Goal: Information Seeking & Learning: Compare options

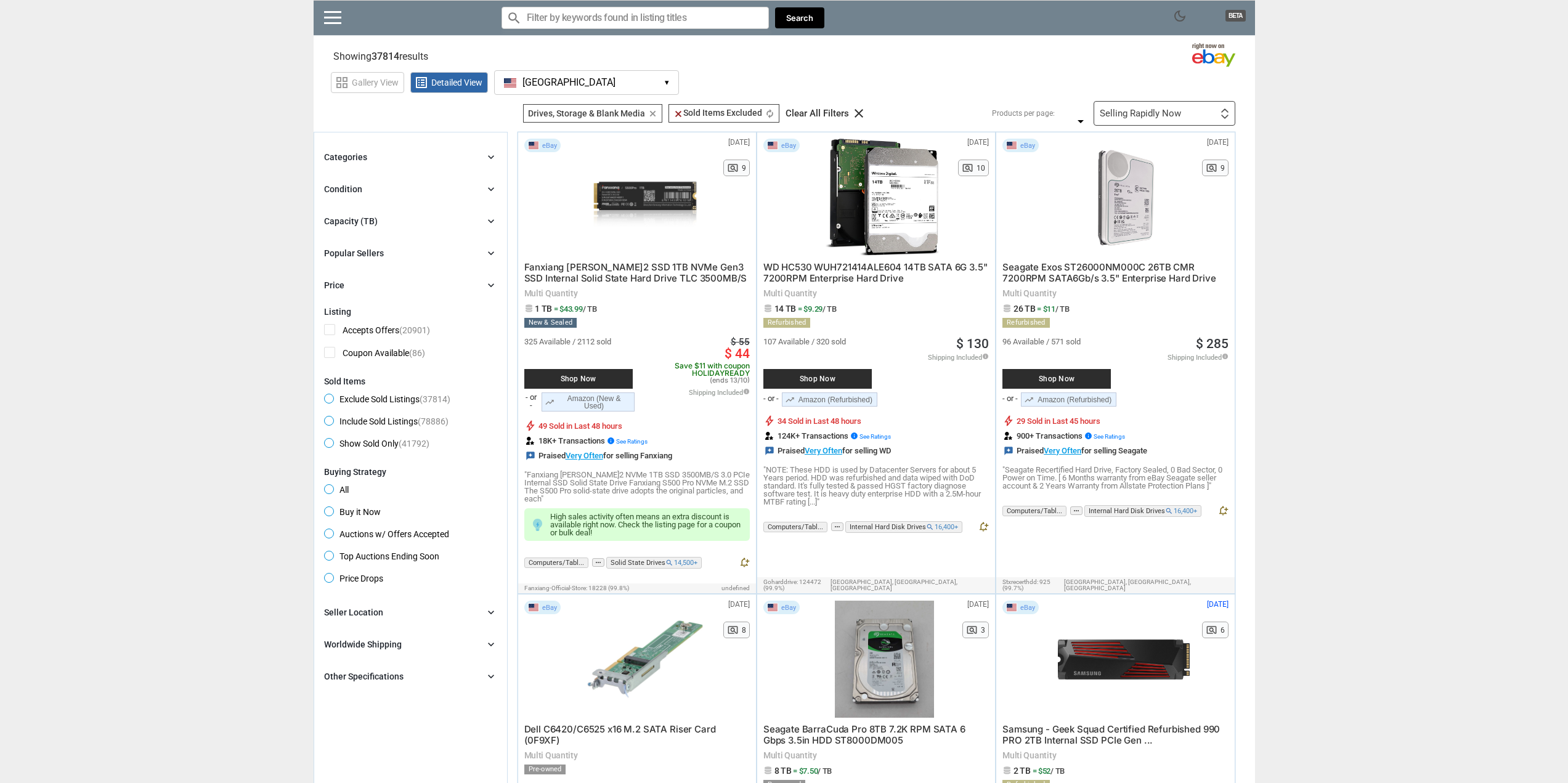
click at [373, 231] on div "Categories chevron_right search close Select All shown | Clear All shown Comput…" at bounding box center [410, 221] width 173 height 143
click at [374, 220] on div "Capacity (TB)" at bounding box center [351, 221] width 54 height 12
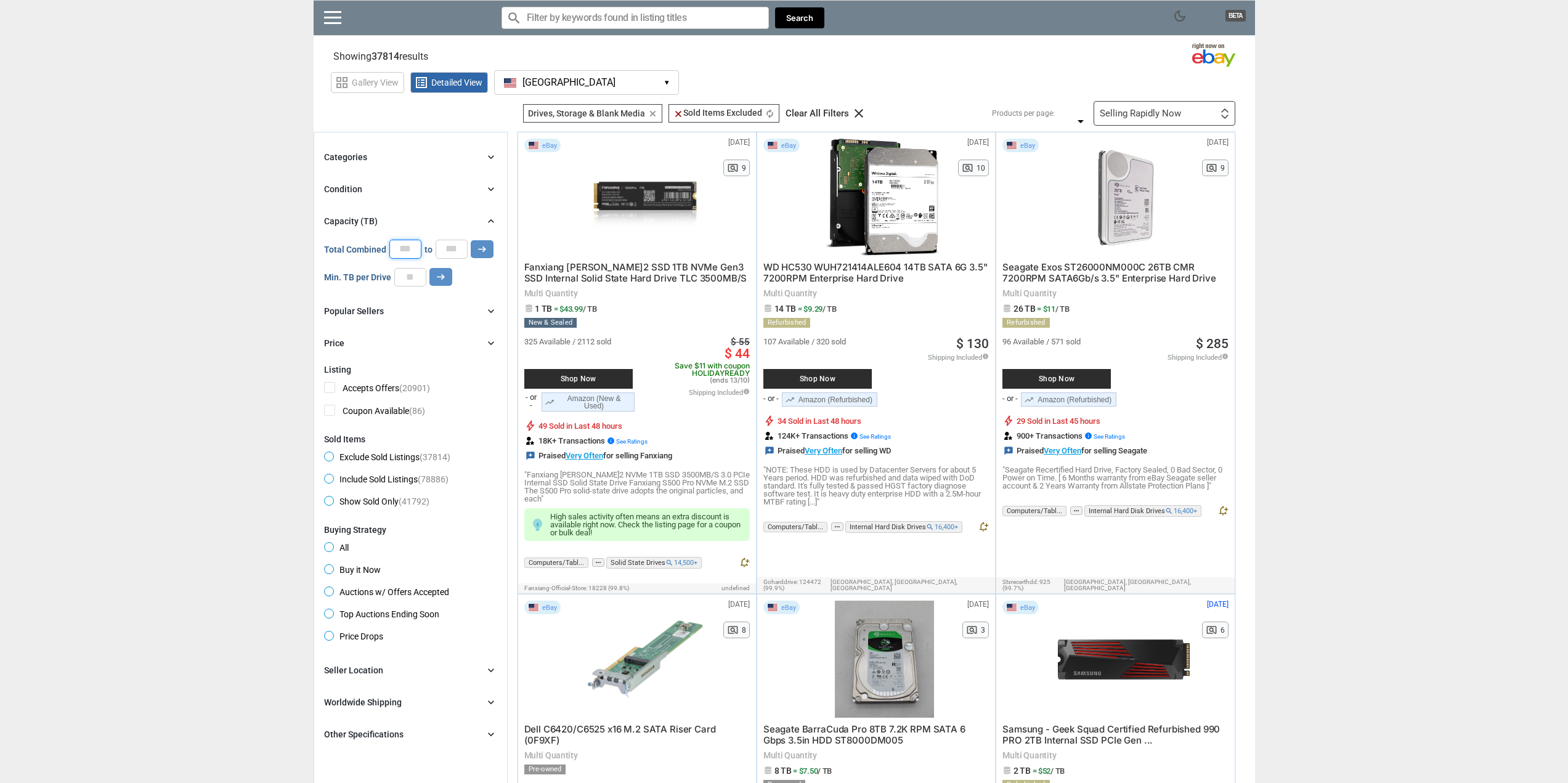
drag, startPoint x: 406, startPoint y: 250, endPoint x: 394, endPoint y: 250, distance: 12.0
click at [394, 250] on input "*" at bounding box center [405, 249] width 32 height 18
click at [417, 280] on input "number" at bounding box center [410, 277] width 32 height 18
type input "*"
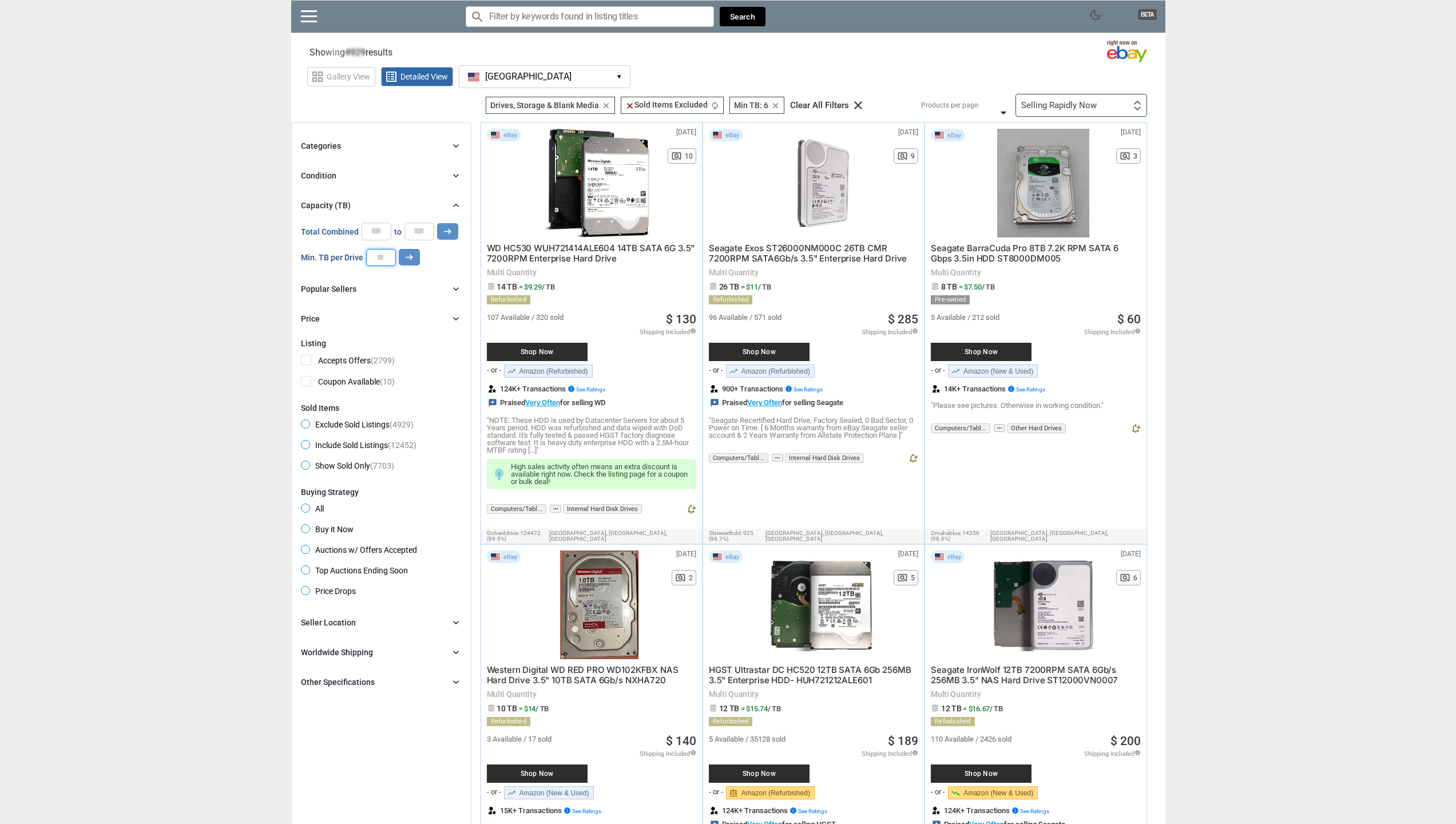
type input "*"
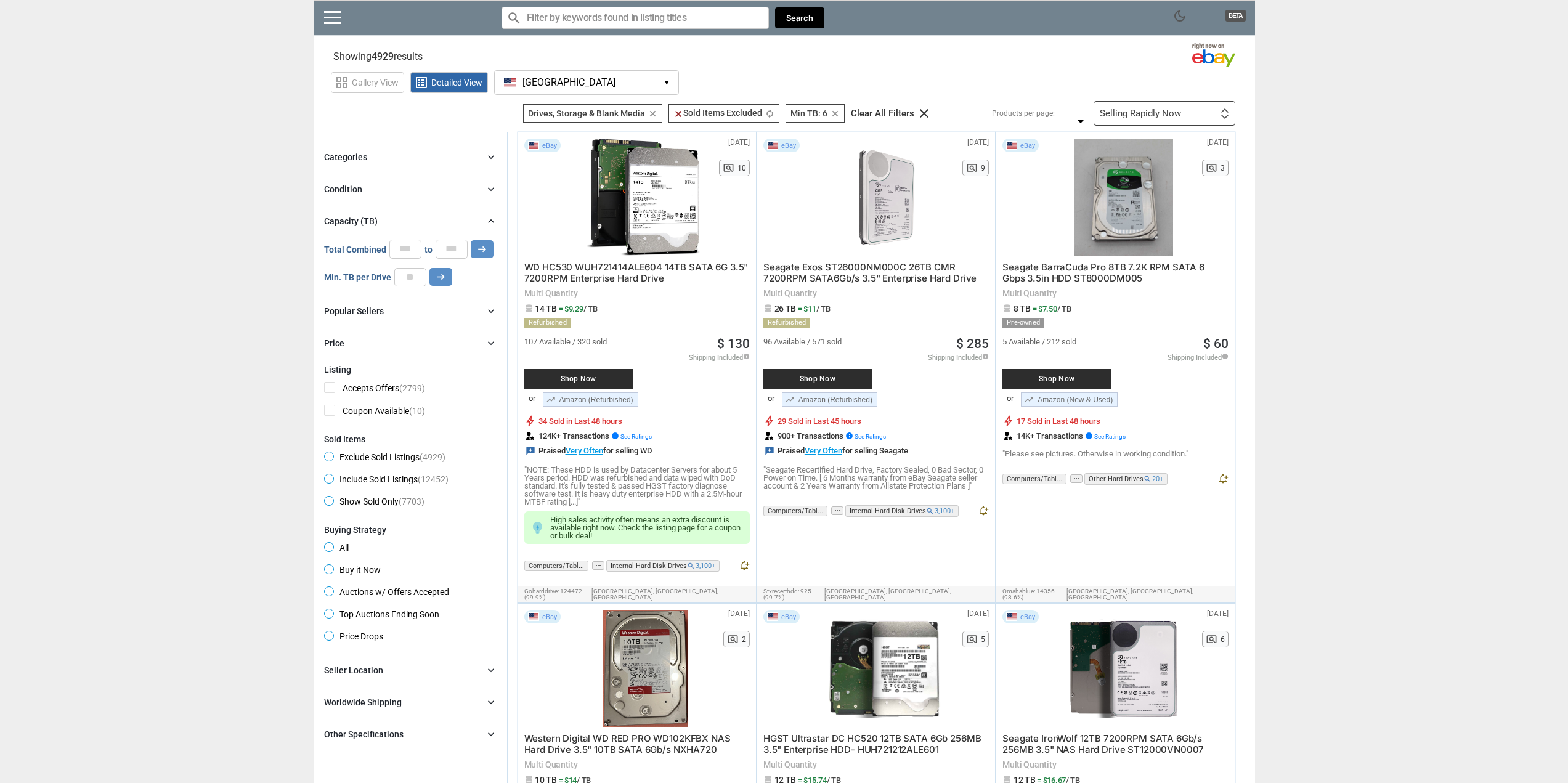
click at [393, 177] on div "Categories chevron_right search close Select All shown | Clear All shown Comput…" at bounding box center [410, 250] width 173 height 201
click at [382, 186] on div "Condition chevron_right" at bounding box center [410, 189] width 173 height 14
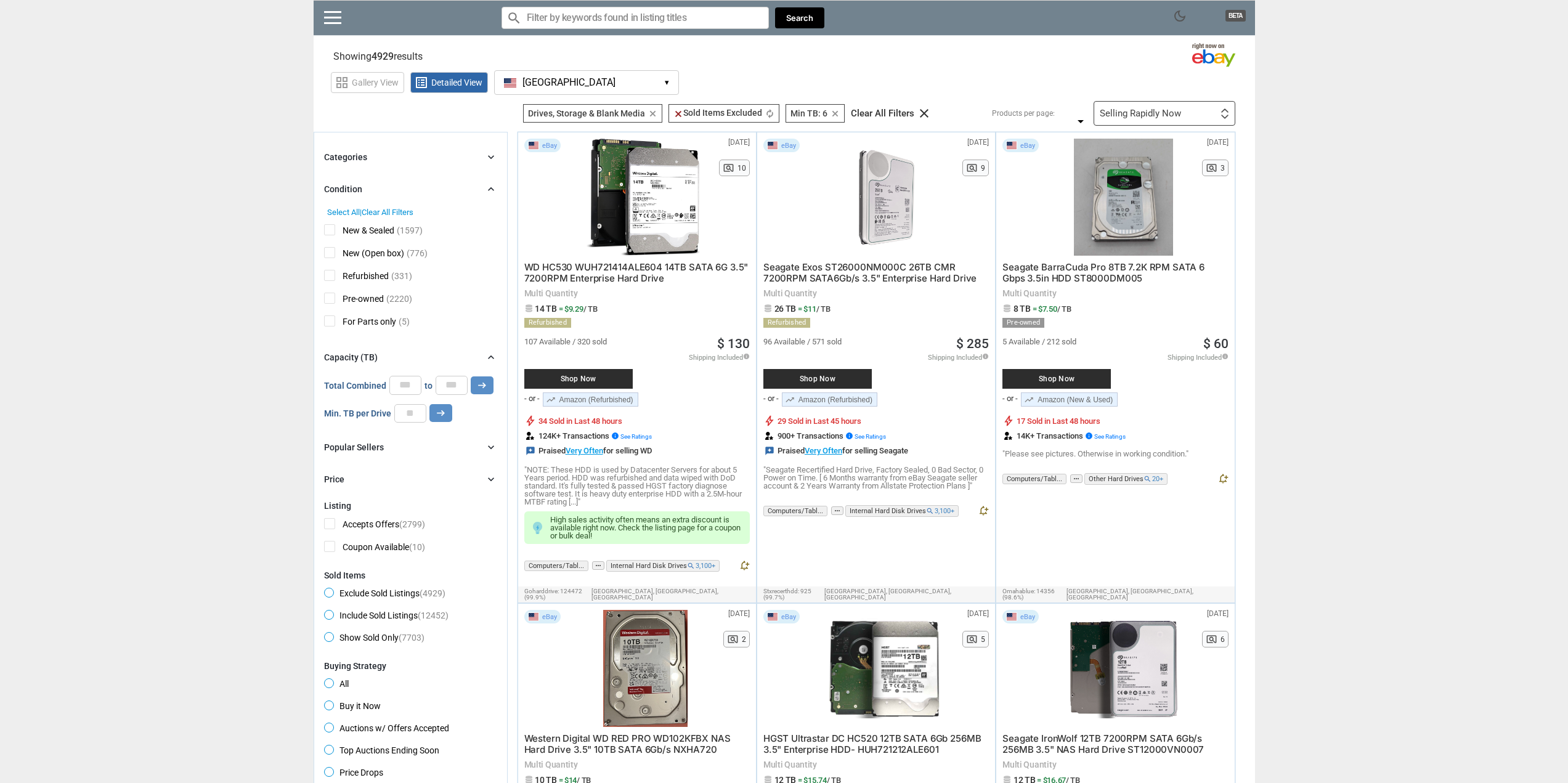
click at [333, 229] on span "New & Sealed" at bounding box center [359, 231] width 70 height 15
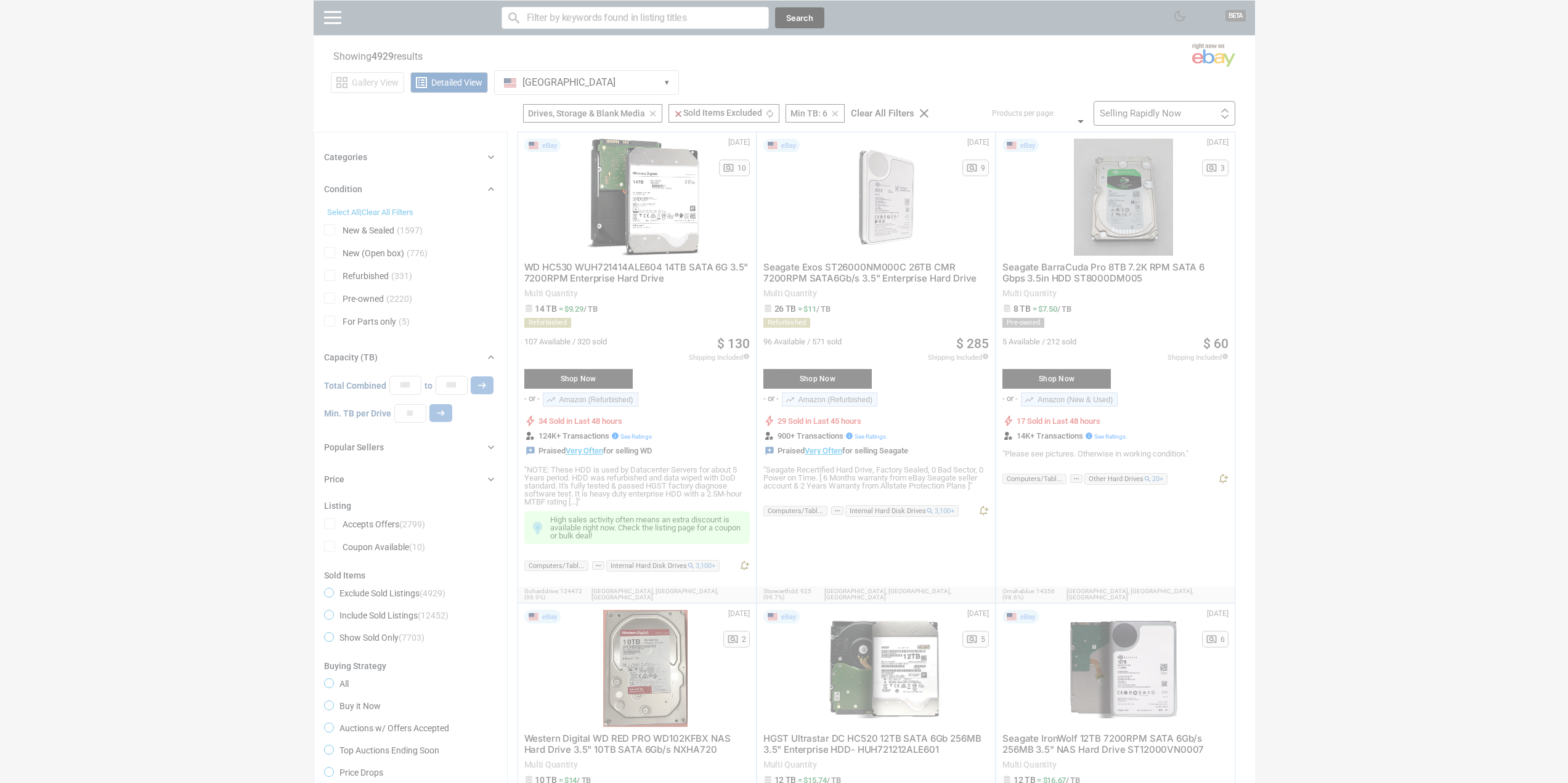
click at [334, 250] on div at bounding box center [784, 392] width 1568 height 783
click at [334, 256] on div at bounding box center [784, 392] width 1568 height 783
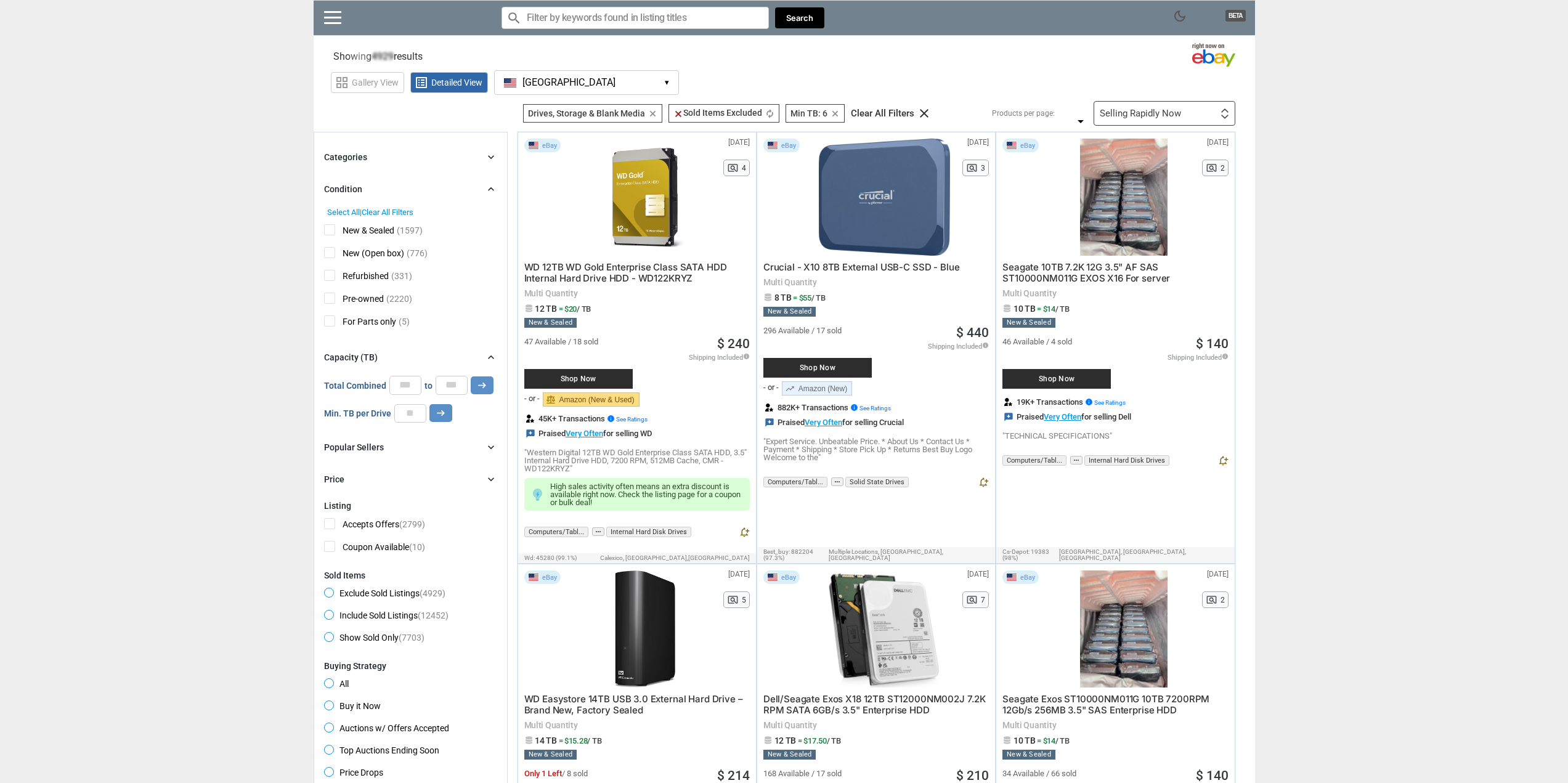
click at [334, 261] on span "New (Open box)" at bounding box center [364, 254] width 80 height 15
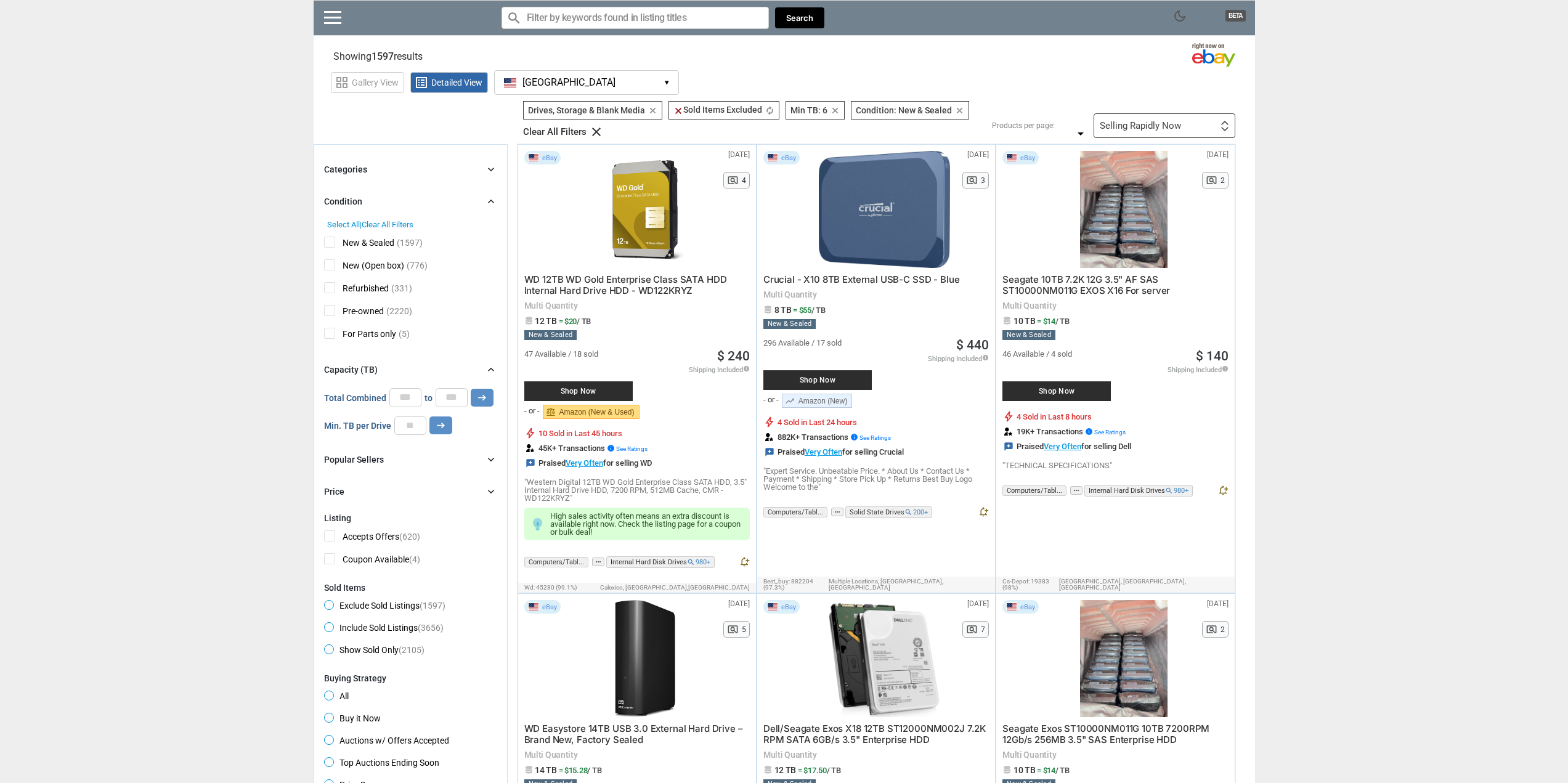
click at [334, 286] on span "Refurbished" at bounding box center [356, 289] width 64 height 15
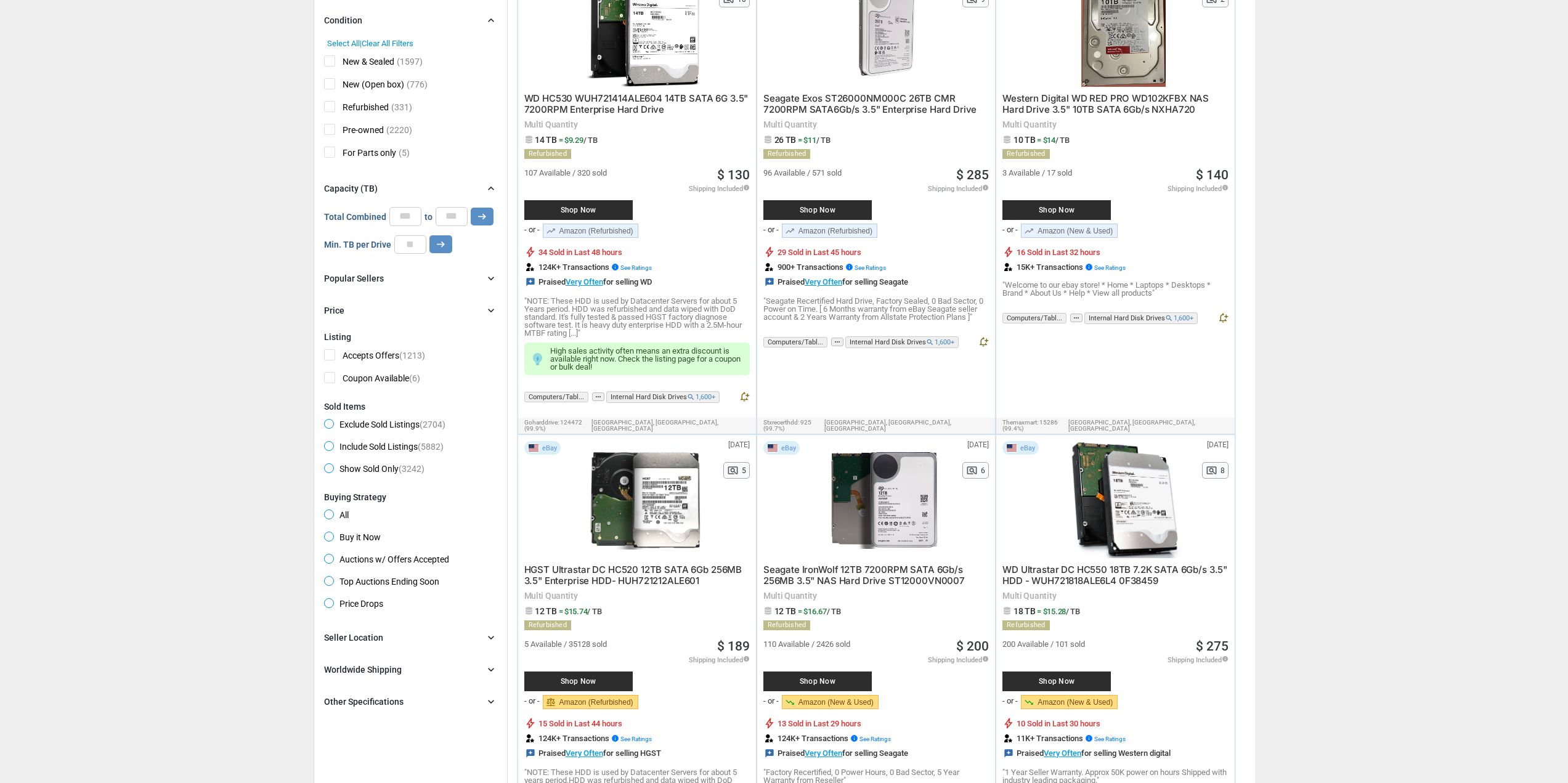
scroll to position [185, 0]
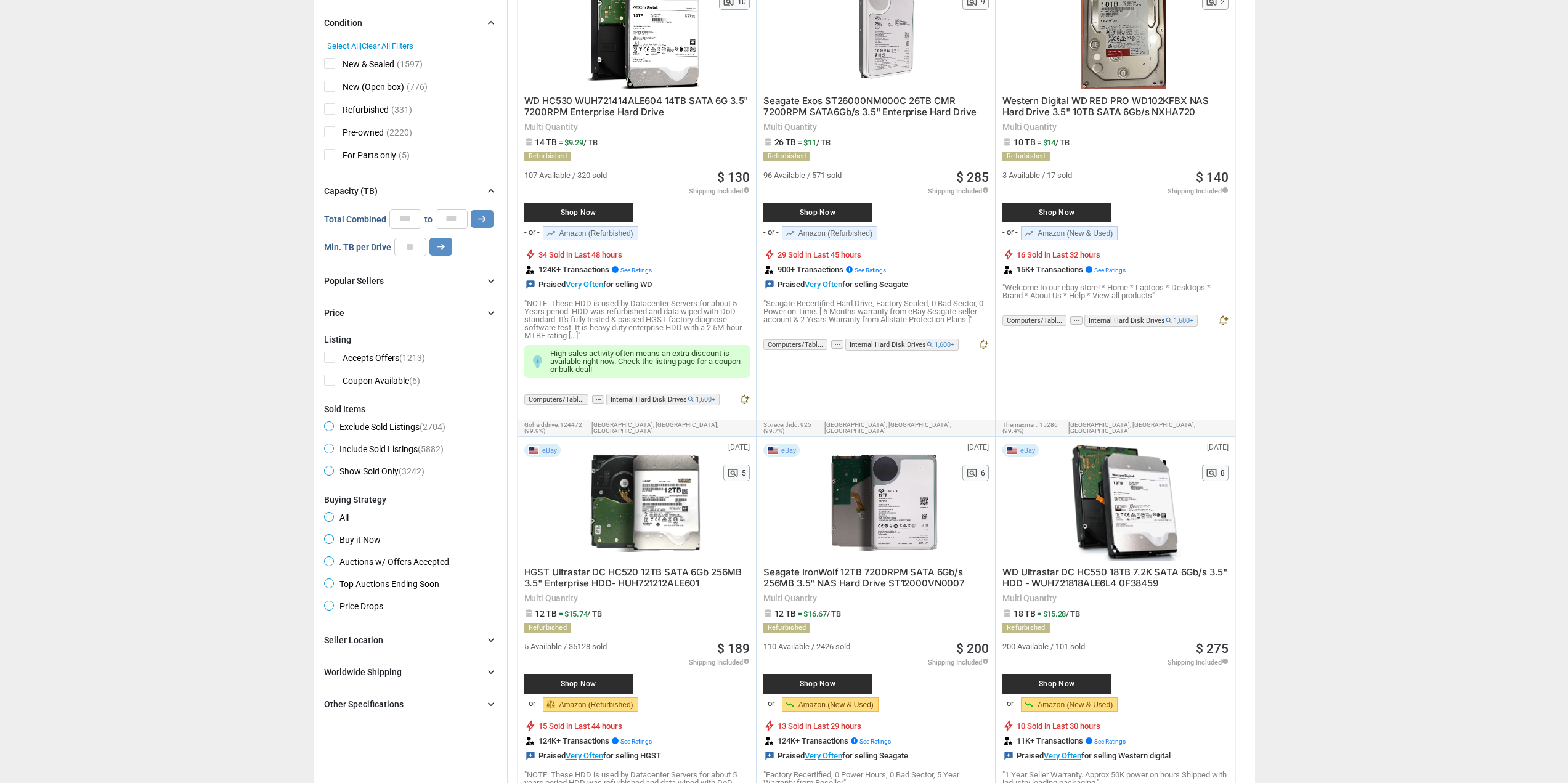
click at [332, 309] on div "Price" at bounding box center [334, 313] width 20 height 12
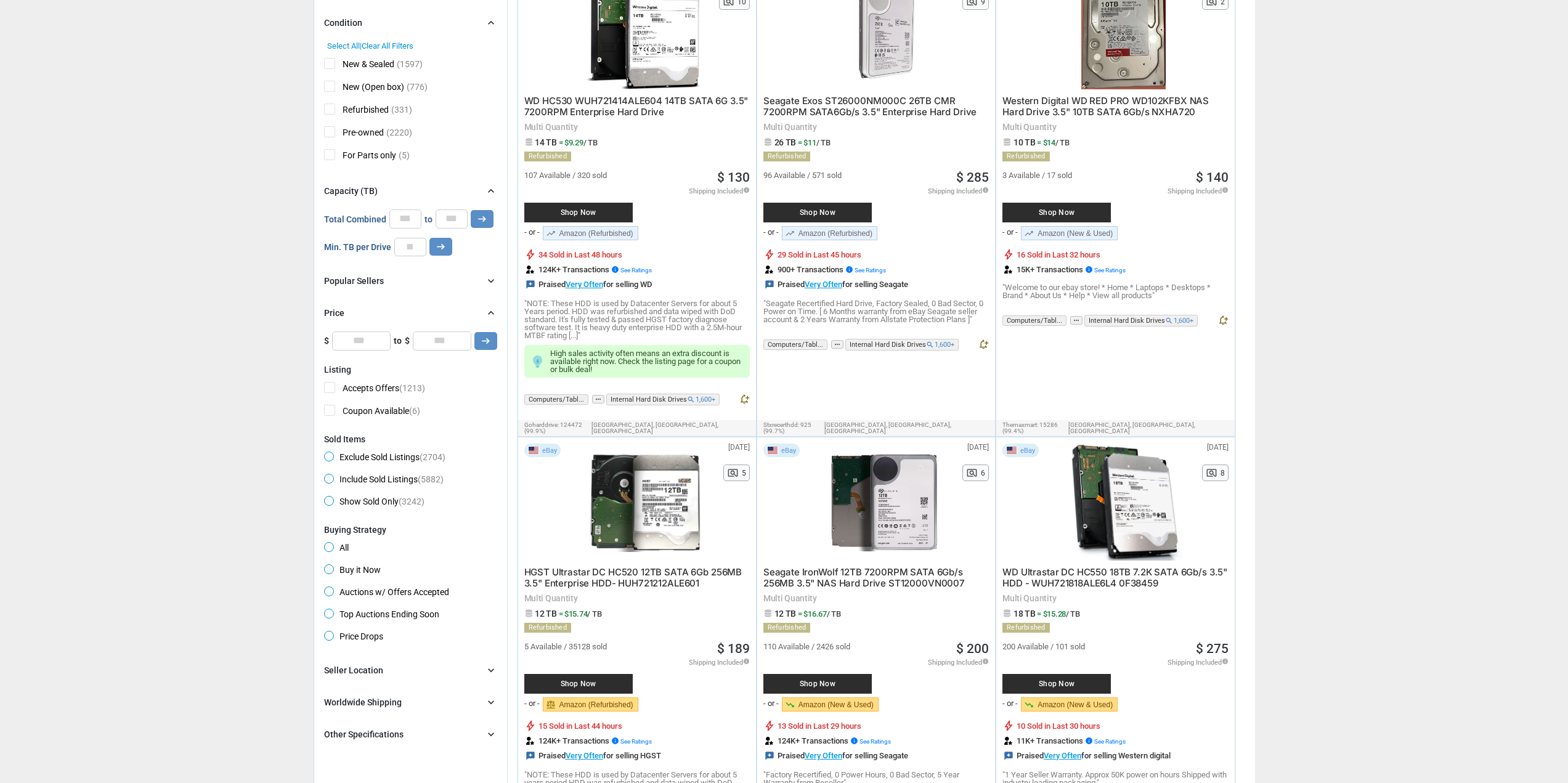
click at [332, 309] on div "Price" at bounding box center [334, 313] width 20 height 12
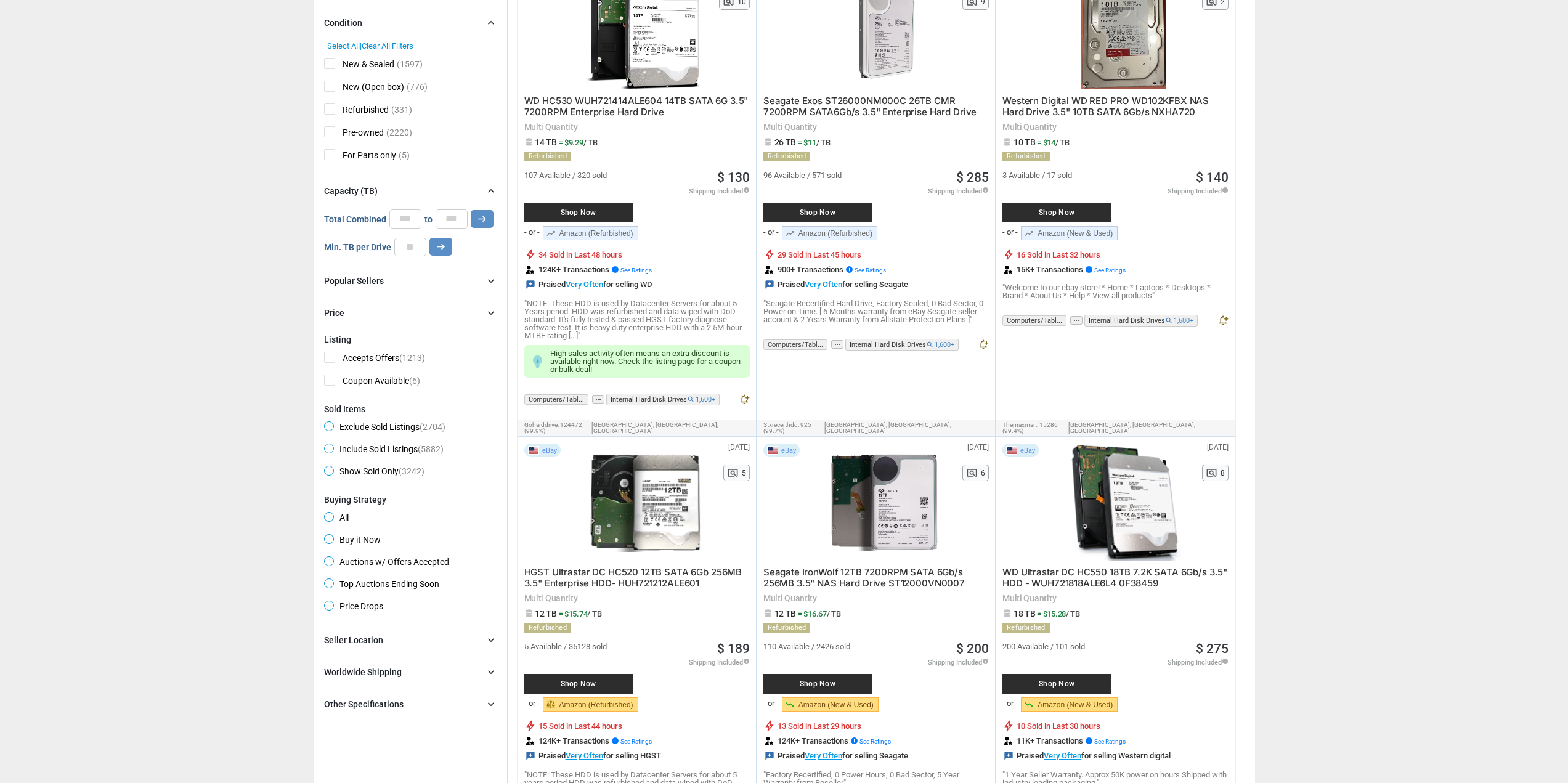
click at [390, 274] on div "Popular Sellers chevron_right" at bounding box center [410, 280] width 173 height 14
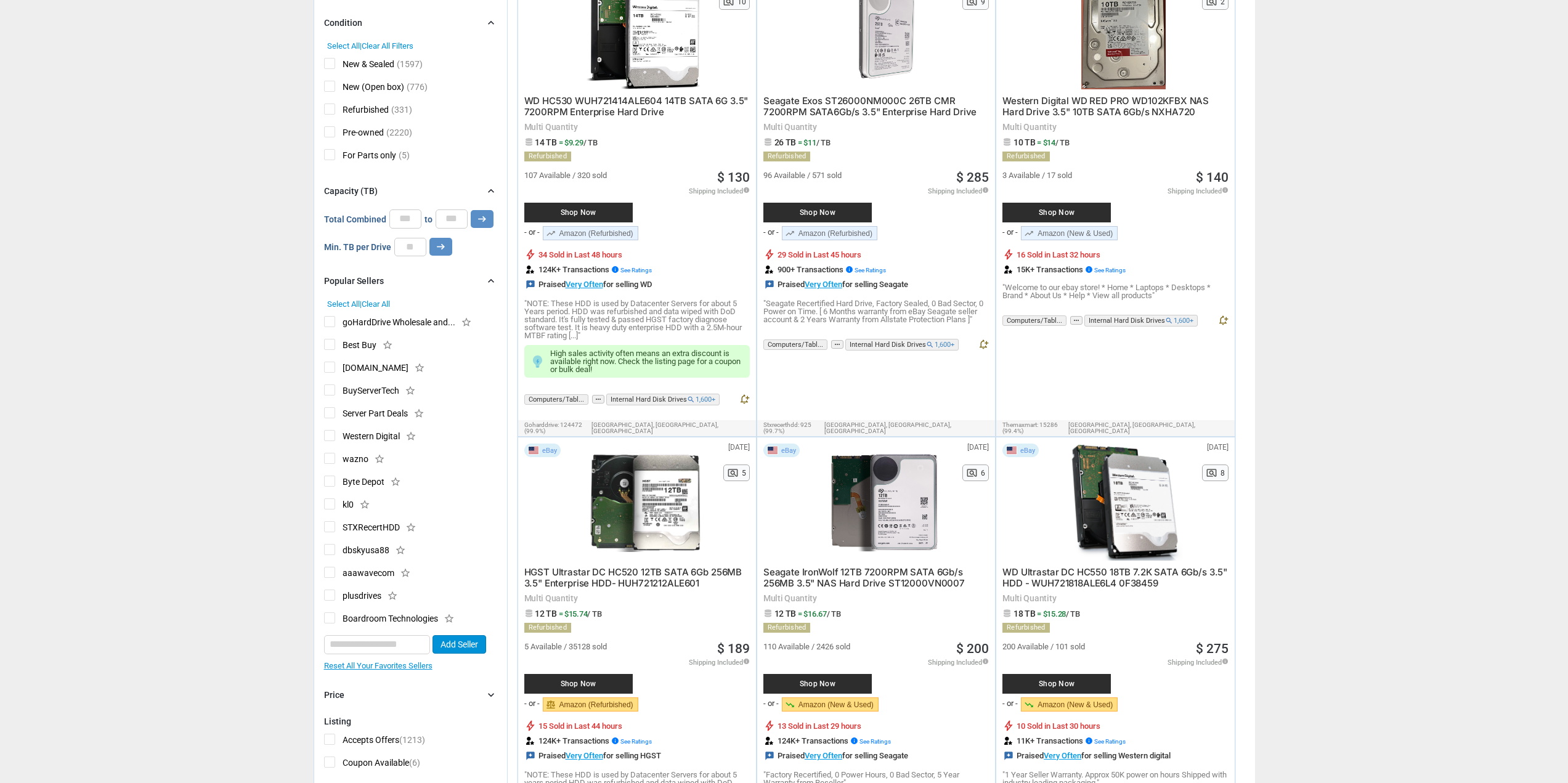
click at [390, 274] on div "Popular Sellers chevron_right" at bounding box center [410, 280] width 173 height 14
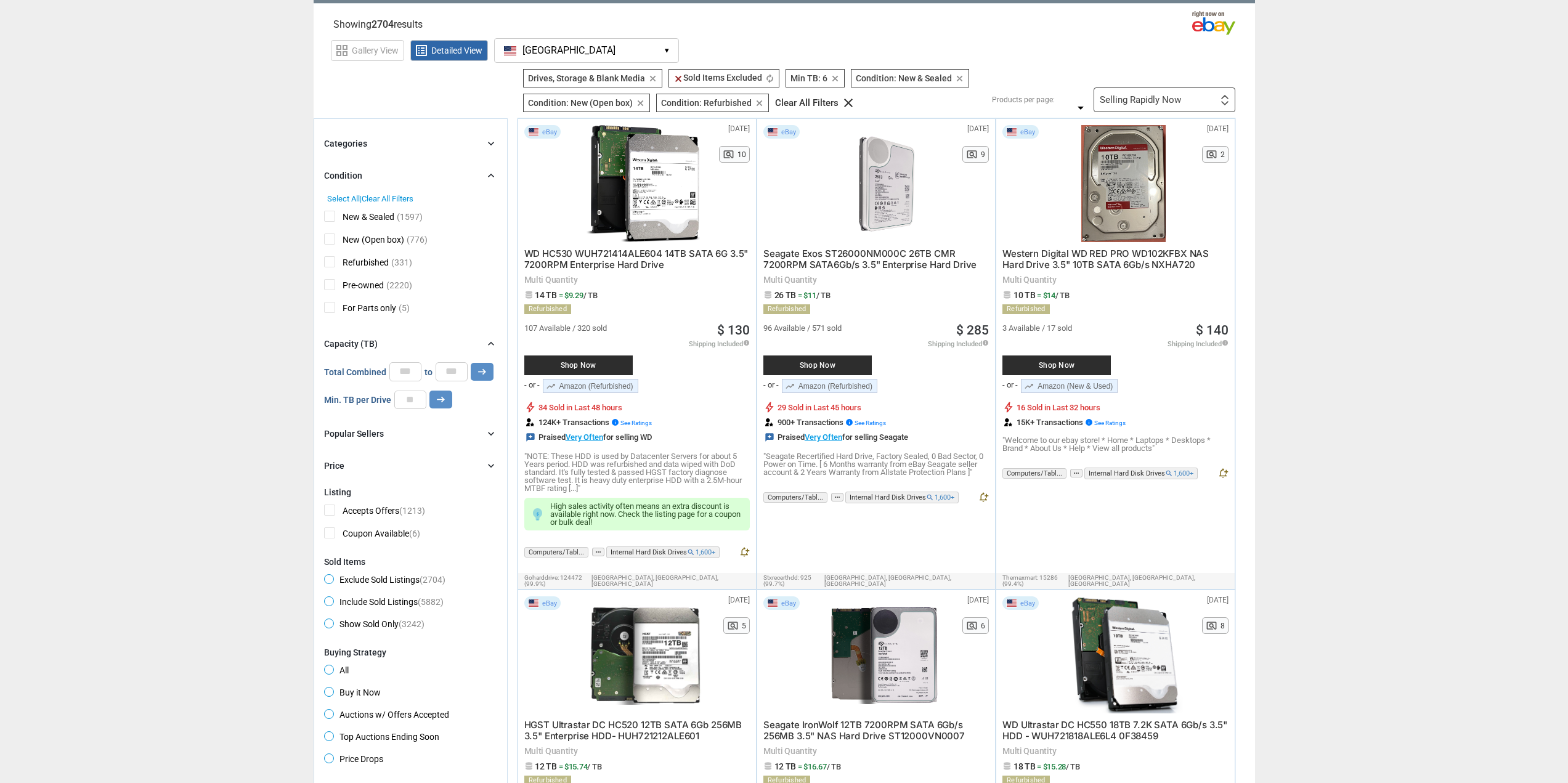
scroll to position [0, 0]
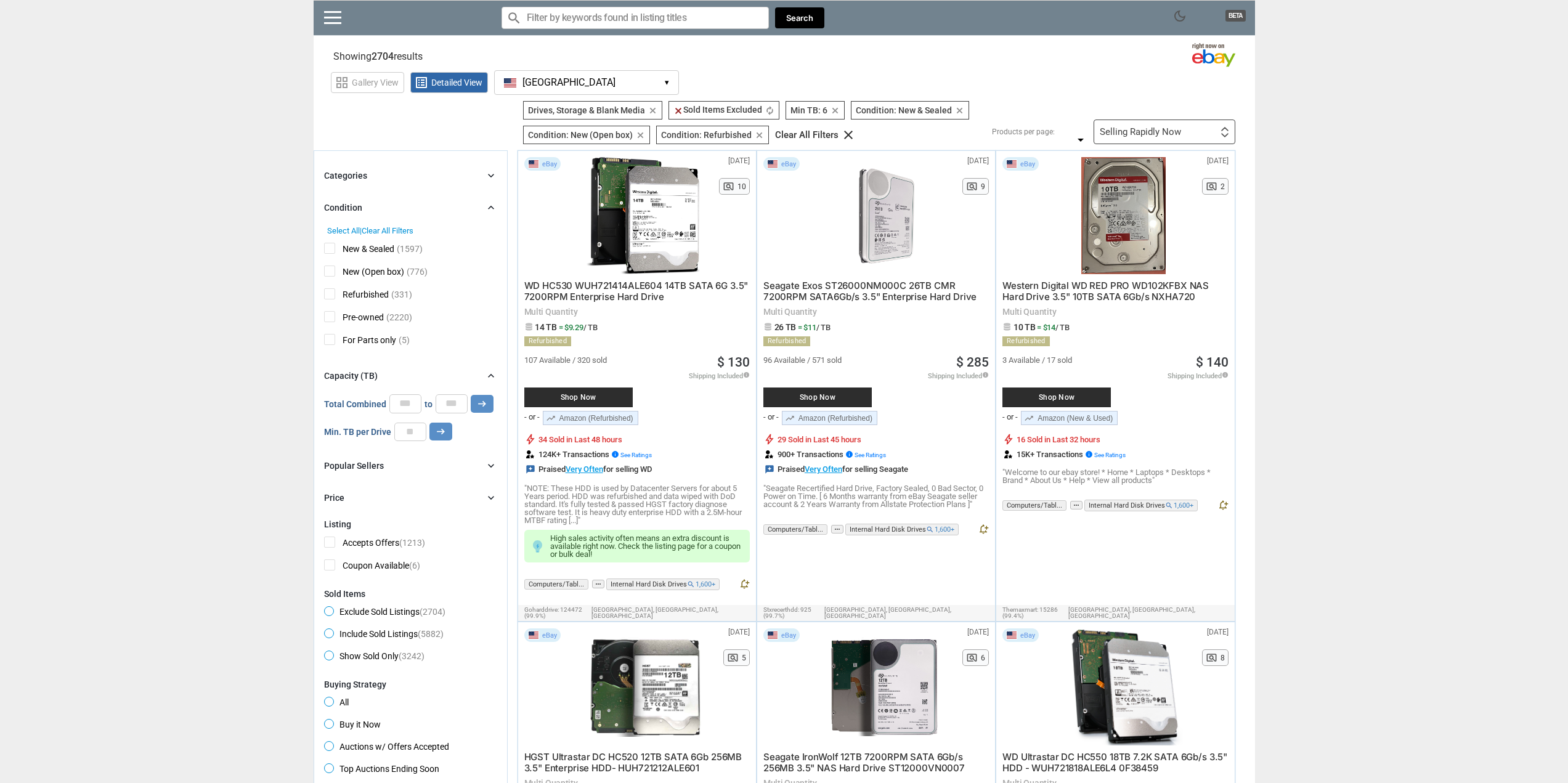
click at [377, 174] on div "Categories chevron_right" at bounding box center [410, 175] width 173 height 14
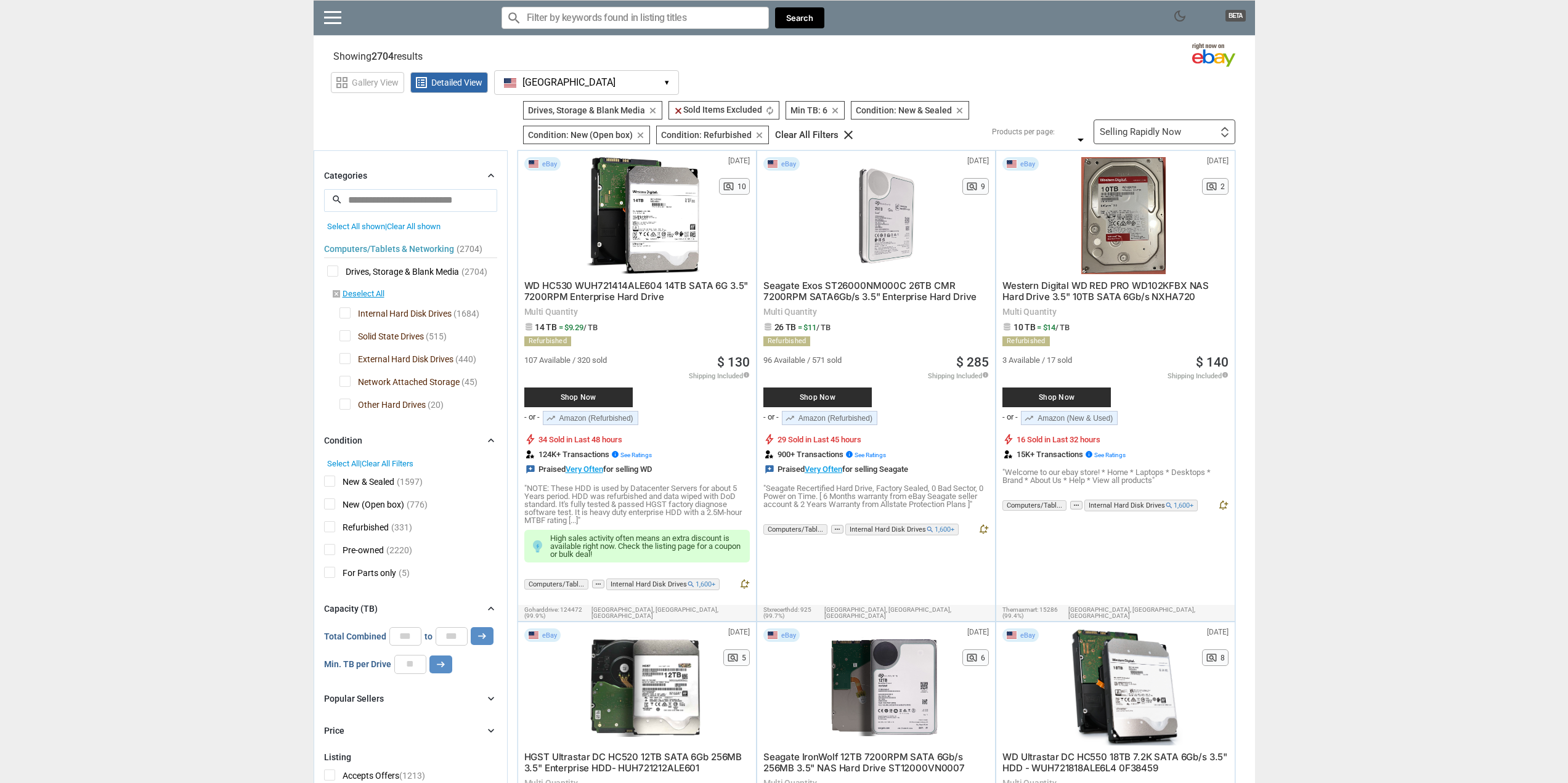
click at [377, 174] on div "Categories chevron_right" at bounding box center [410, 175] width 173 height 14
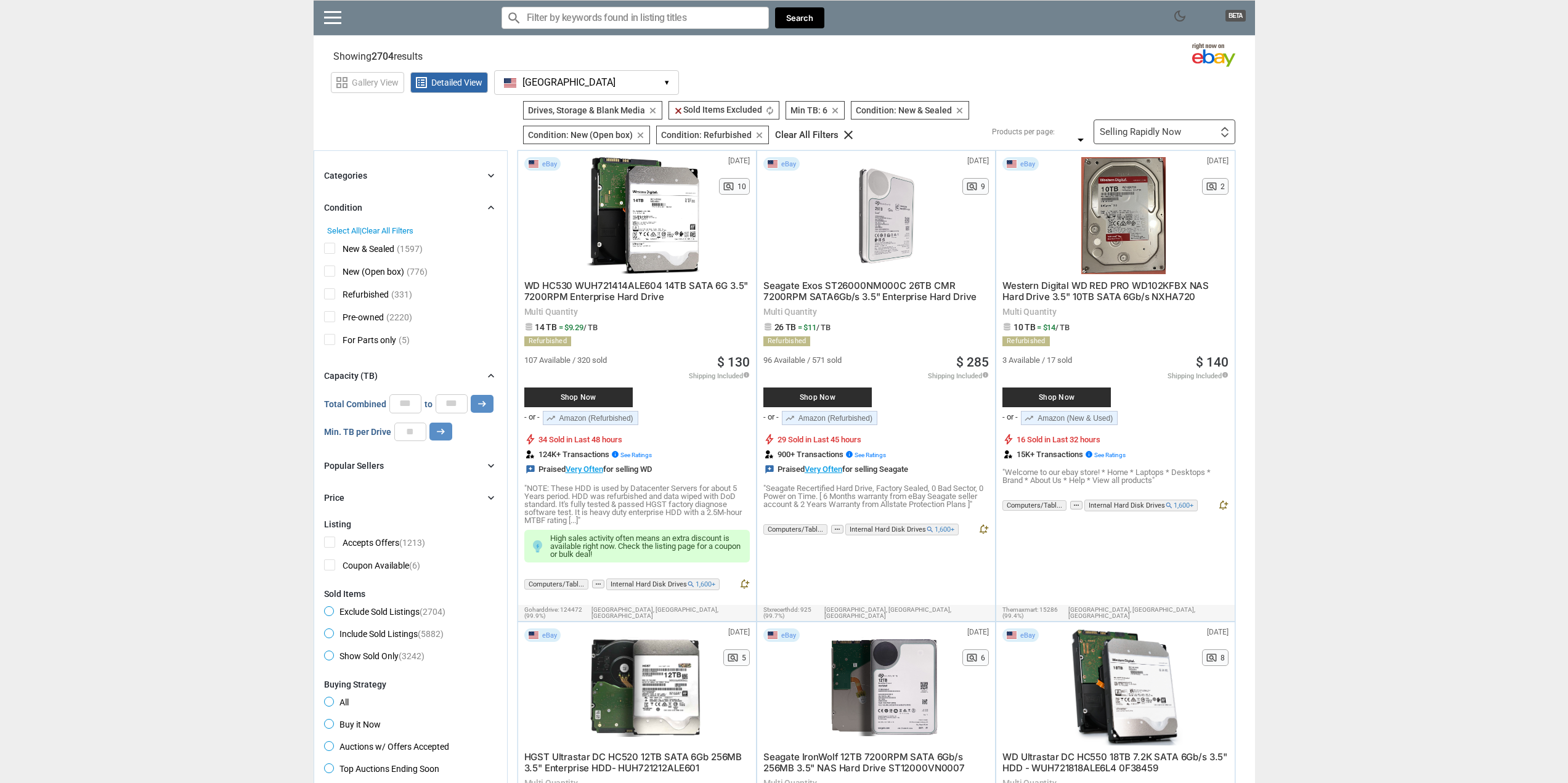
drag, startPoint x: 458, startPoint y: 417, endPoint x: 492, endPoint y: 267, distance: 153.8
click at [1162, 127] on div "Selling Rapidly Now" at bounding box center [1140, 132] width 81 height 9
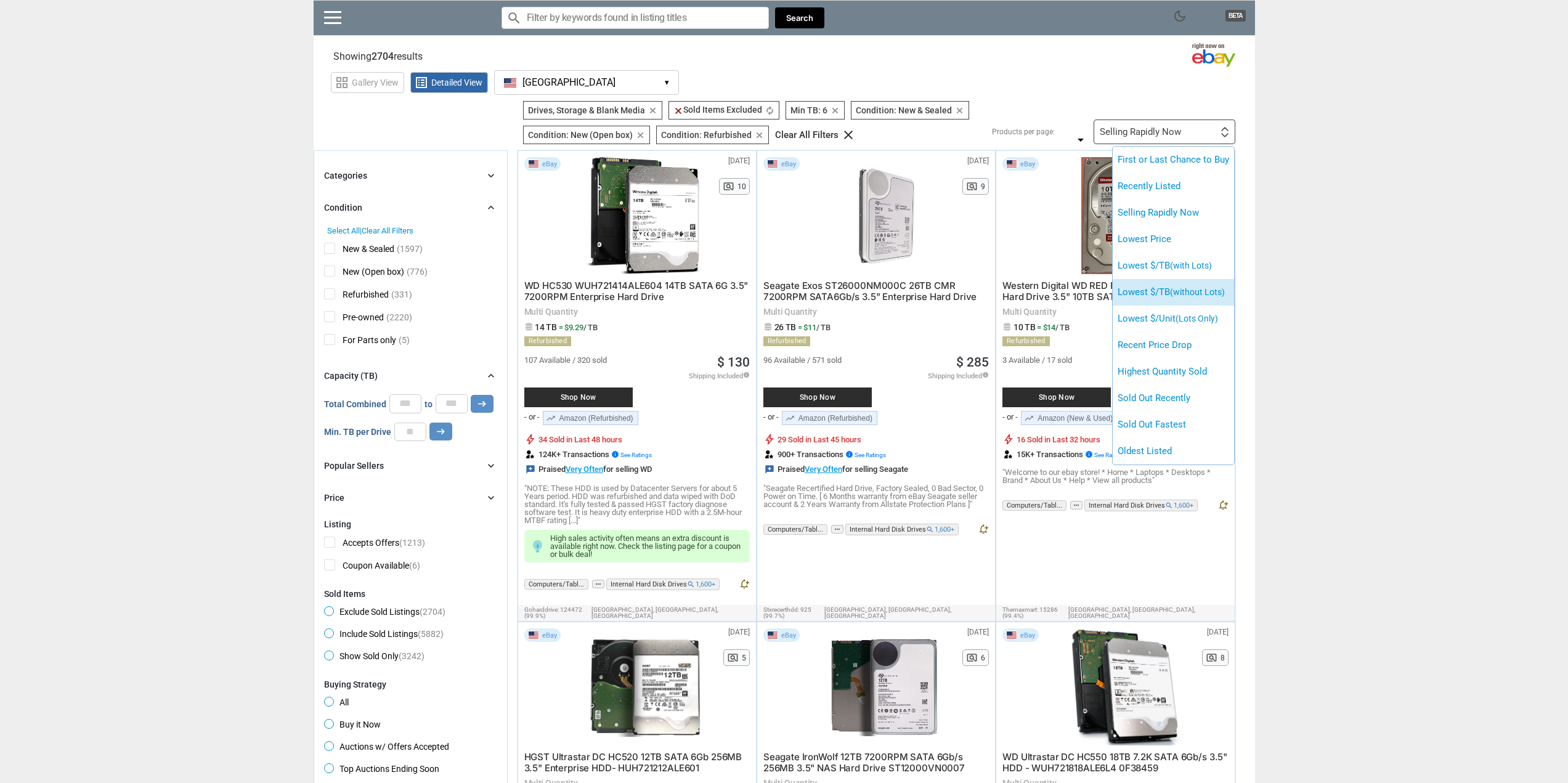
click at [1220, 294] on span "(without Lots)" at bounding box center [1197, 292] width 55 height 10
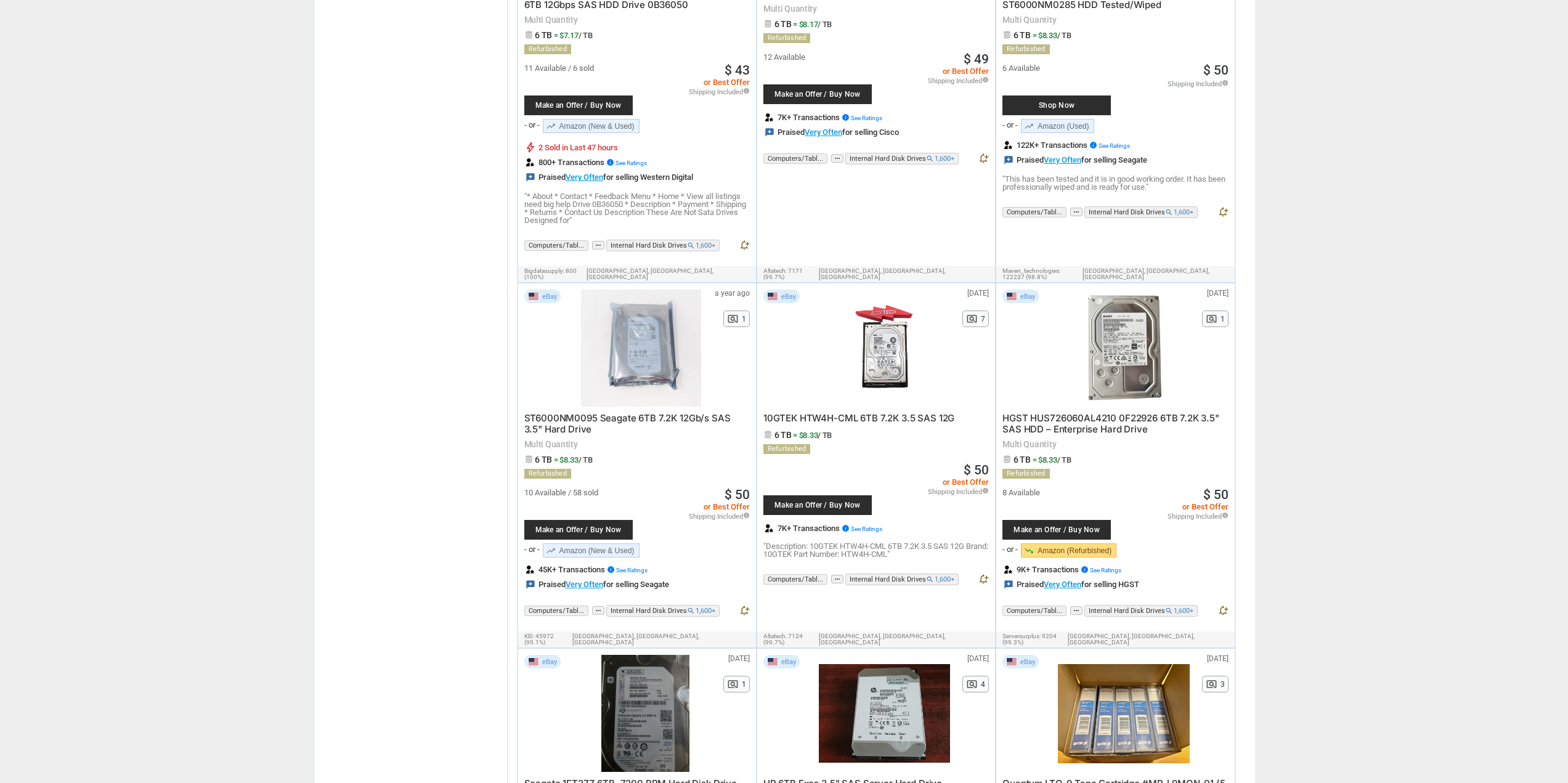
scroll to position [1170, 0]
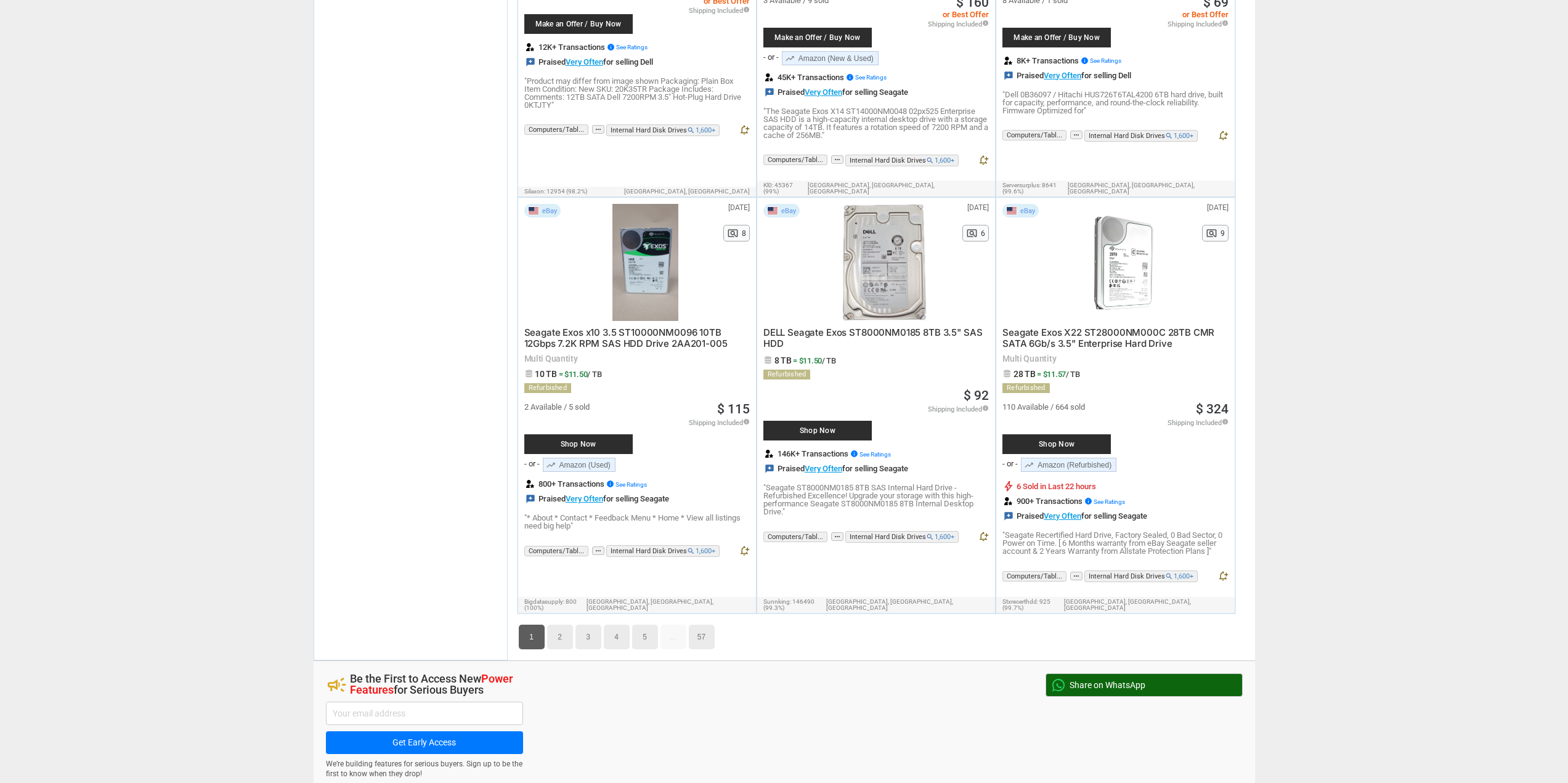
scroll to position [6035, 0]
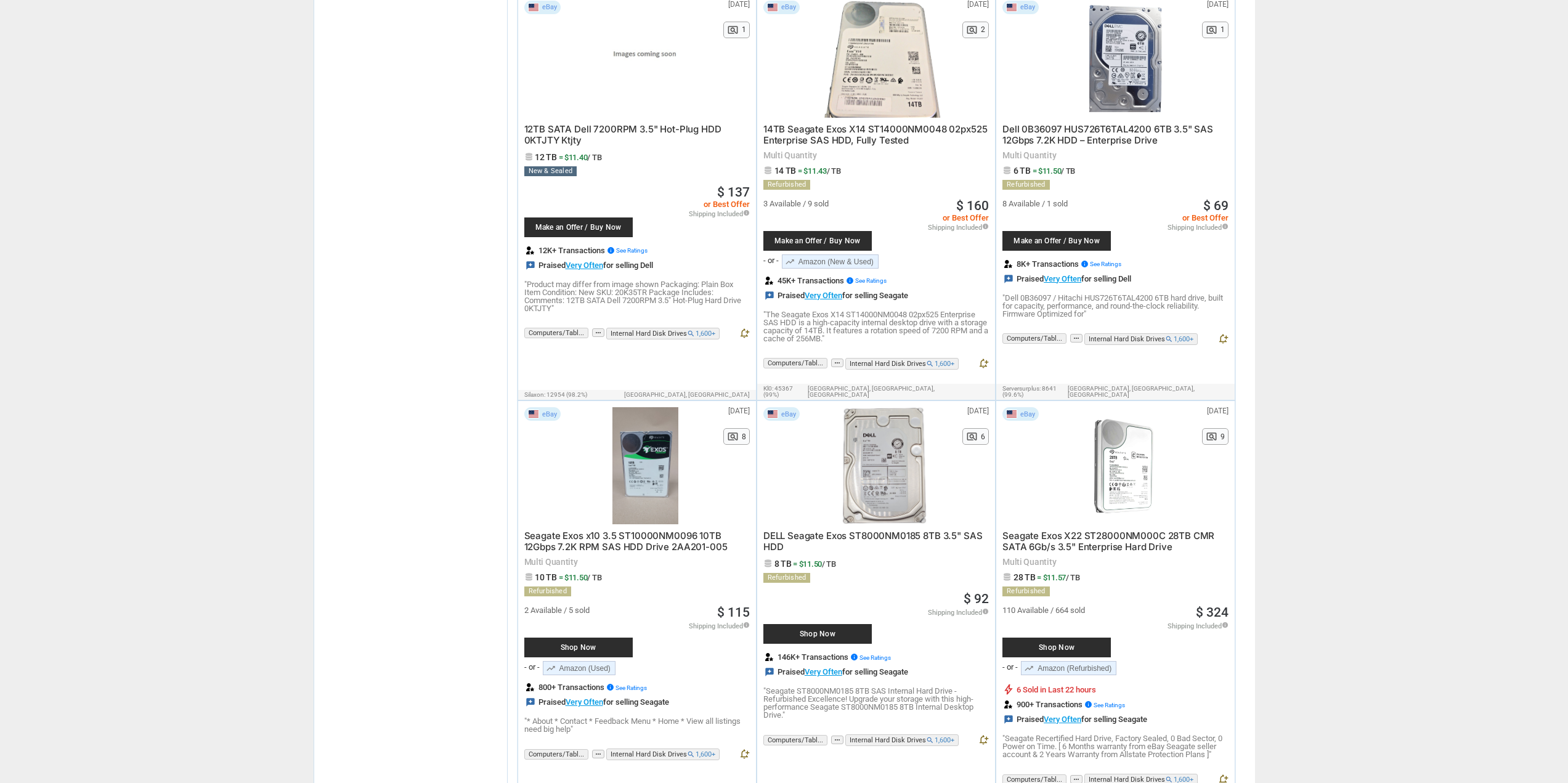
drag, startPoint x: 427, startPoint y: 426, endPoint x: 424, endPoint y: 405, distance: 21.2
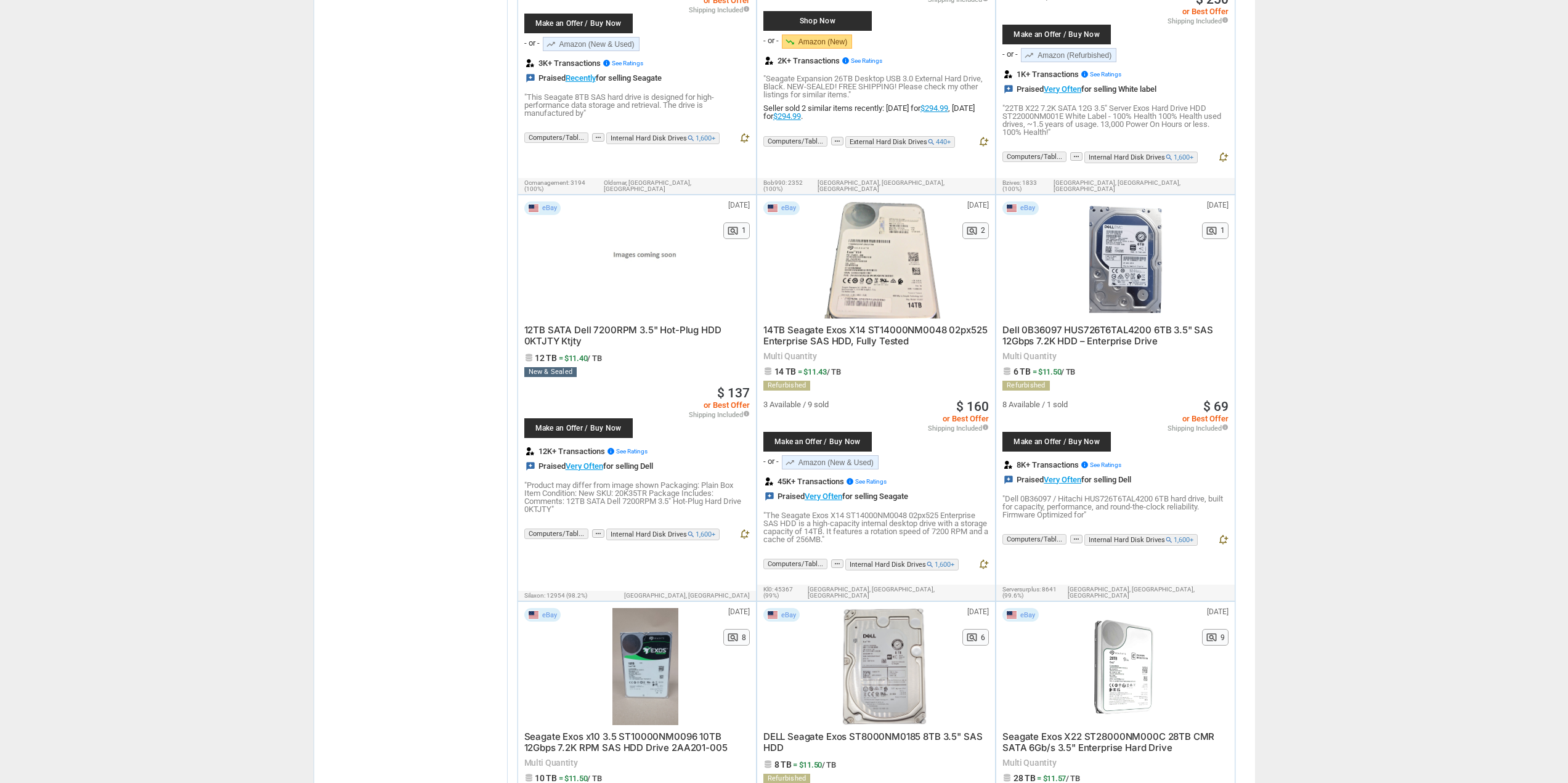
drag, startPoint x: 428, startPoint y: 390, endPoint x: 438, endPoint y: 334, distance: 56.9
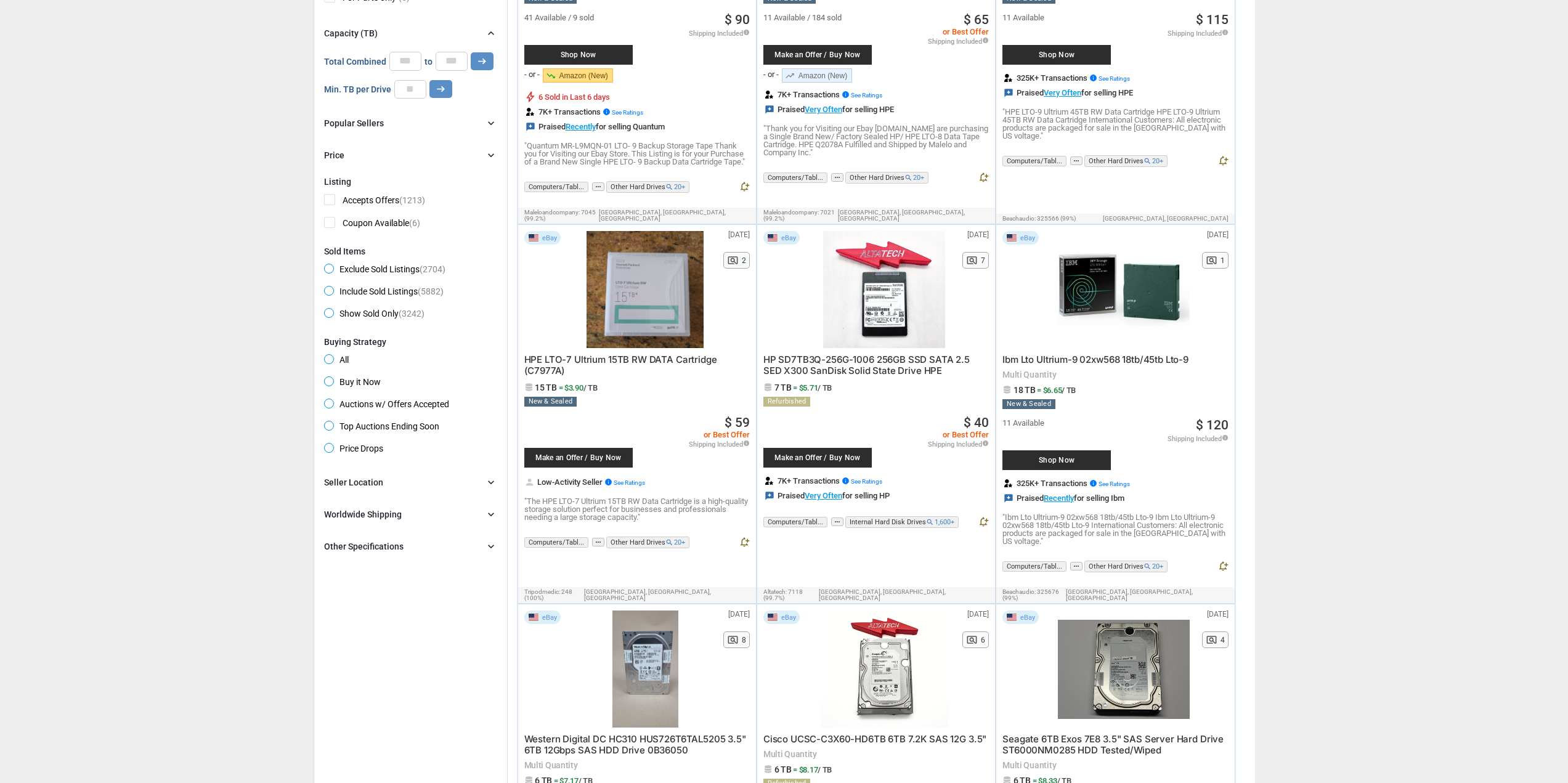
scroll to position [221, 0]
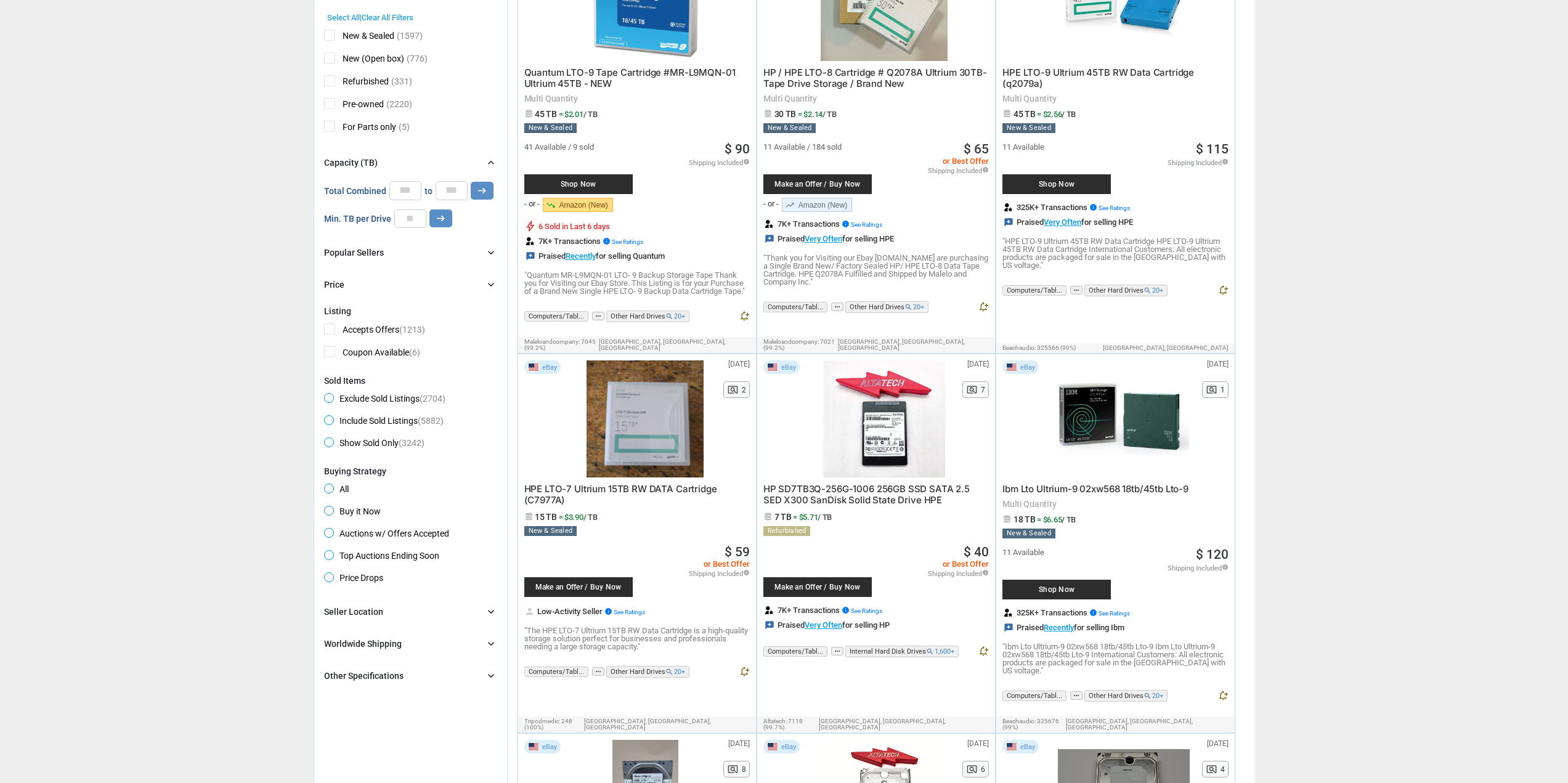
drag, startPoint x: 438, startPoint y: 334, endPoint x: 438, endPoint y: 257, distance: 77.0
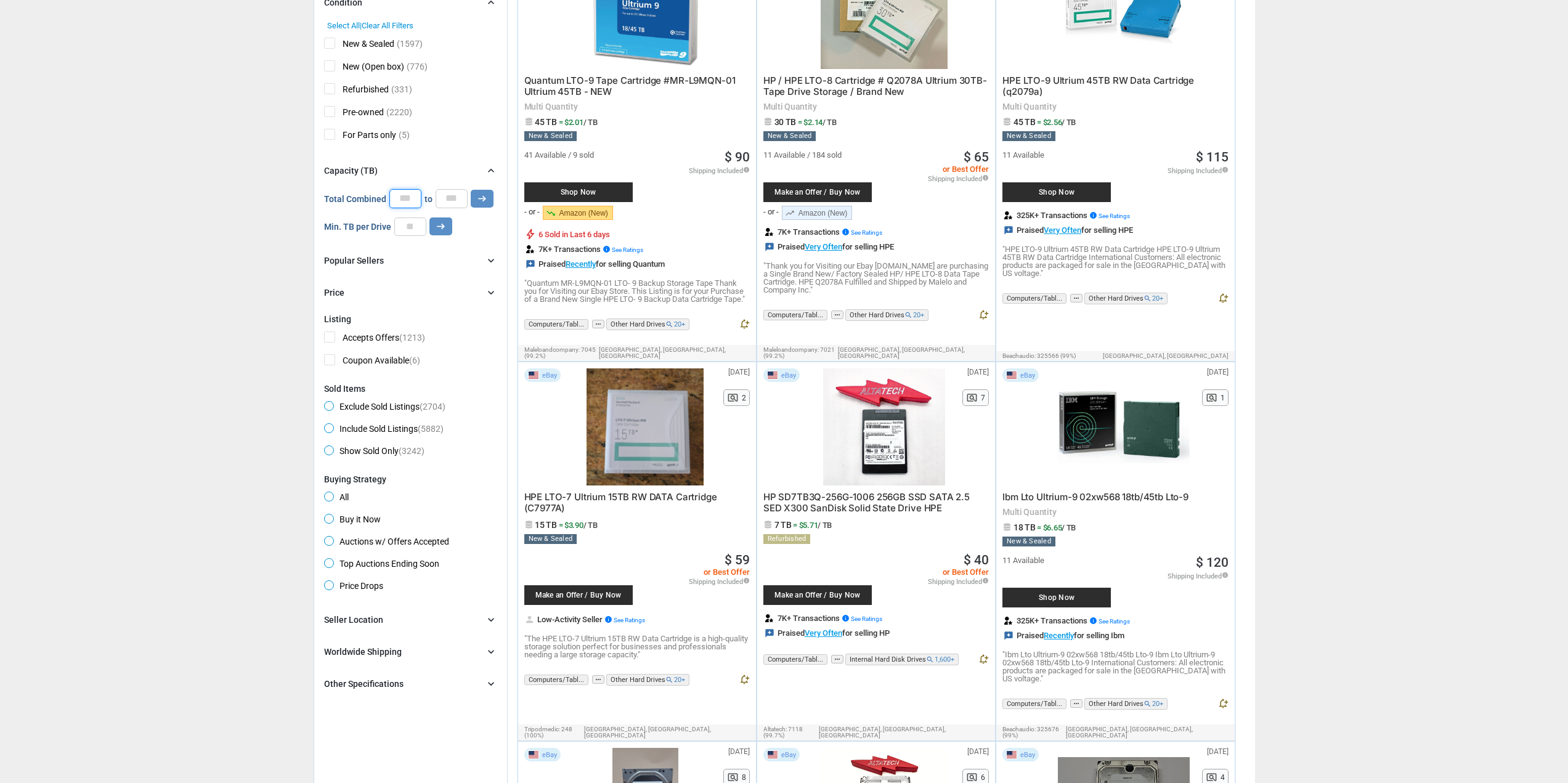
click at [405, 201] on input "*" at bounding box center [405, 198] width 32 height 18
type input "**"
click at [453, 200] on input "*" at bounding box center [451, 198] width 32 height 18
type input "**"
click at [480, 199] on icon "arrow_right_alt" at bounding box center [482, 198] width 12 height 12
